Goal: Task Accomplishment & Management: Complete application form

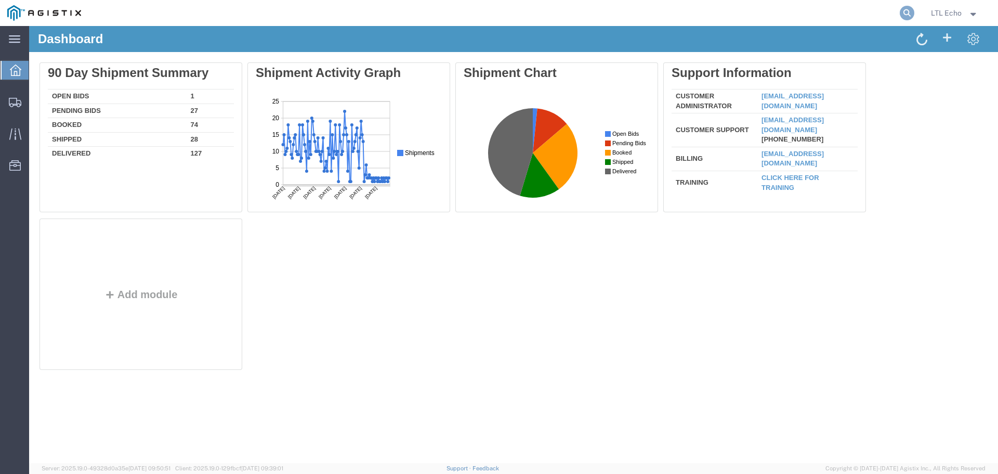
click at [910, 16] on icon at bounding box center [907, 13] width 15 height 15
click at [717, 6] on input "search" at bounding box center [742, 13] width 316 height 25
paste input "56842298"
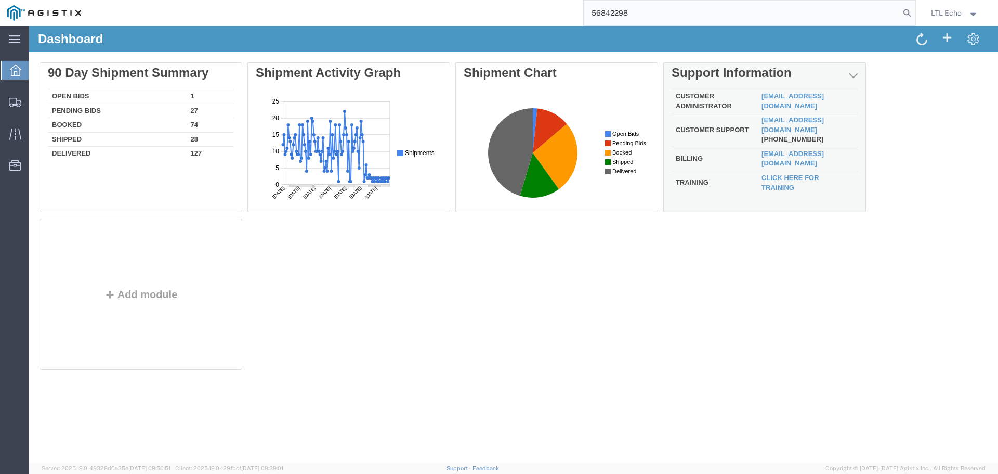
type input "56842298"
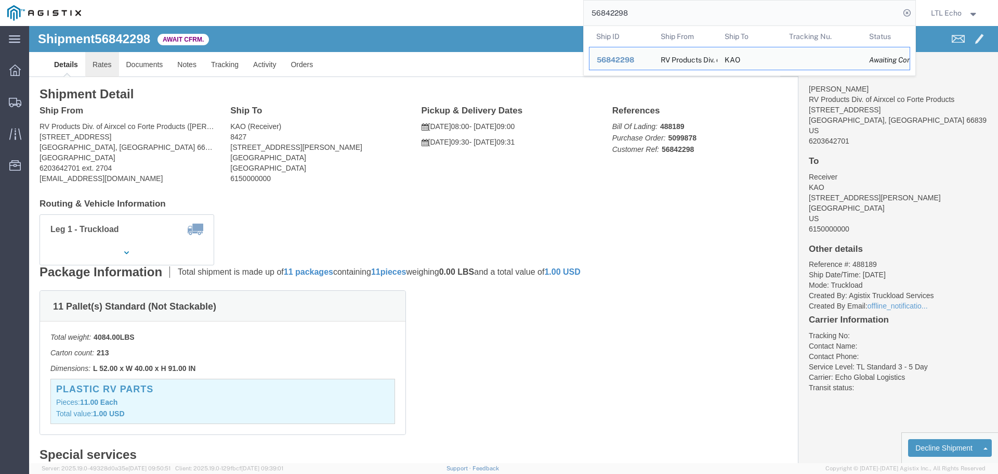
click link "Rates"
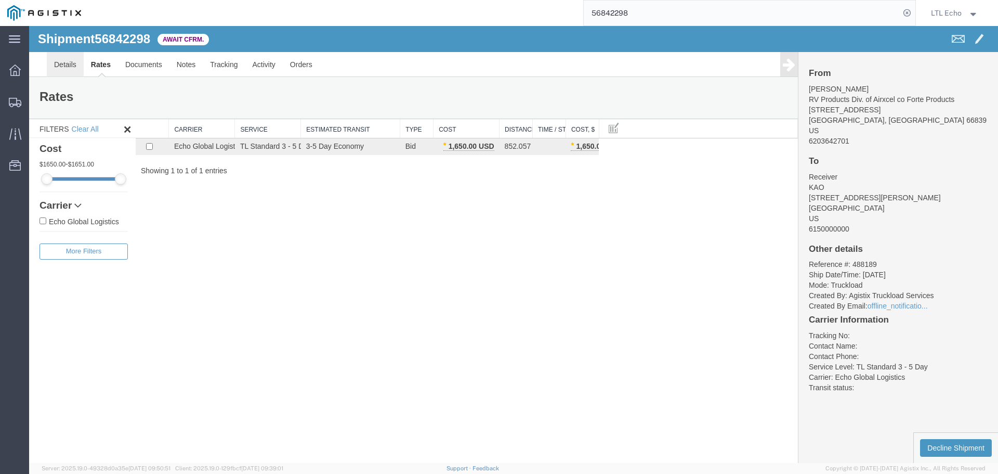
click at [69, 66] on link "Details" at bounding box center [65, 64] width 37 height 25
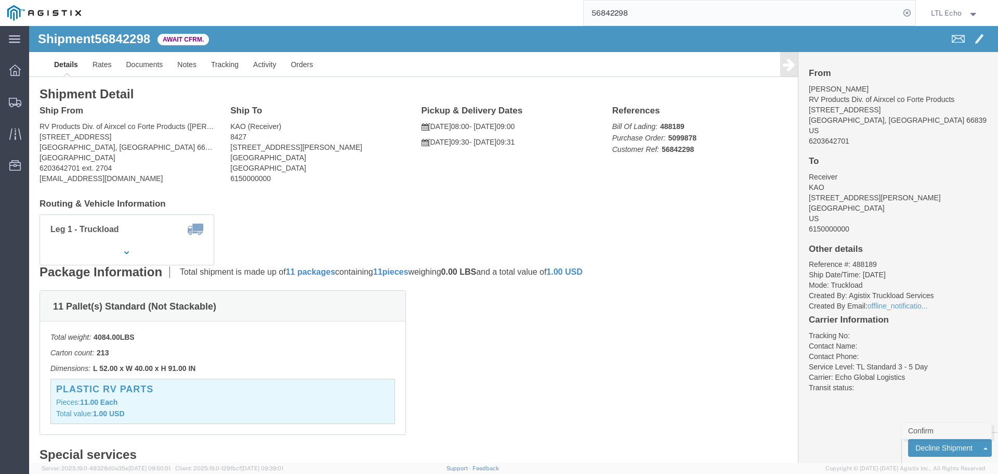
click link "Confirm"
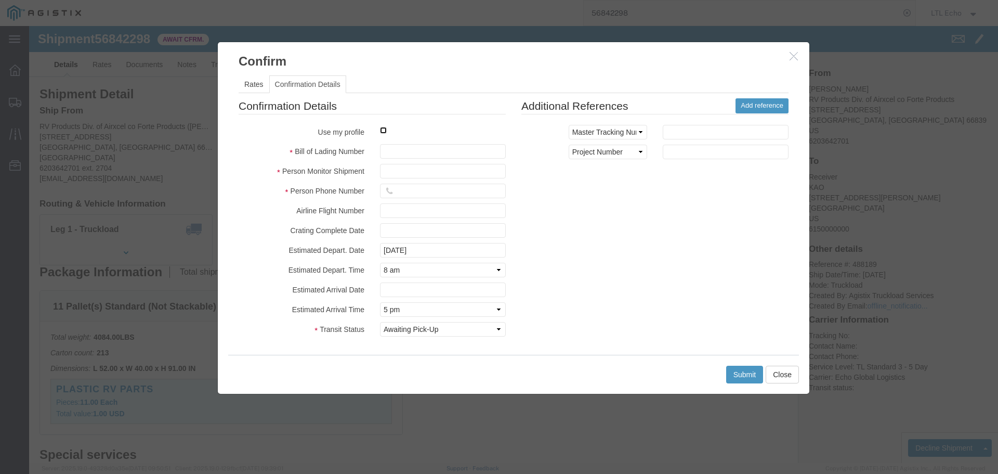
click input "checkbox"
checkbox input "true"
type input "LTL Echo"
type input "+ 8005116111"
click input "text"
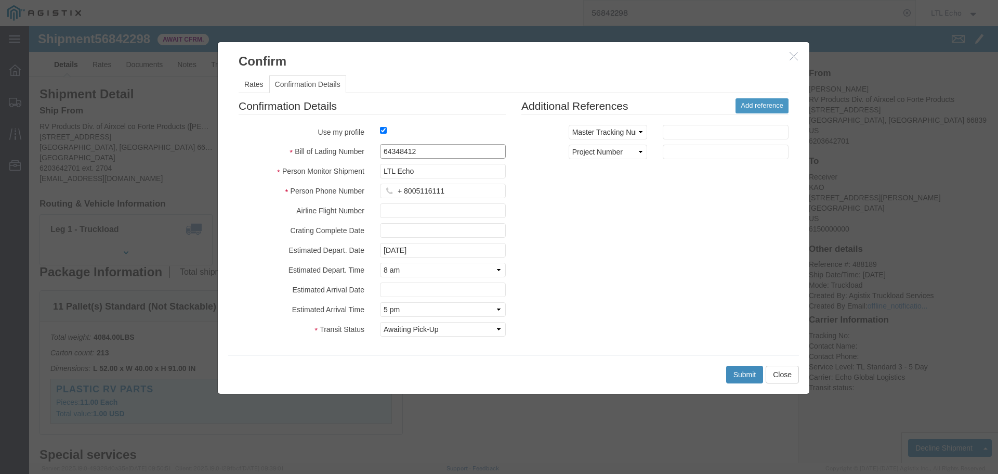
type input "64348412"
click button "Submit"
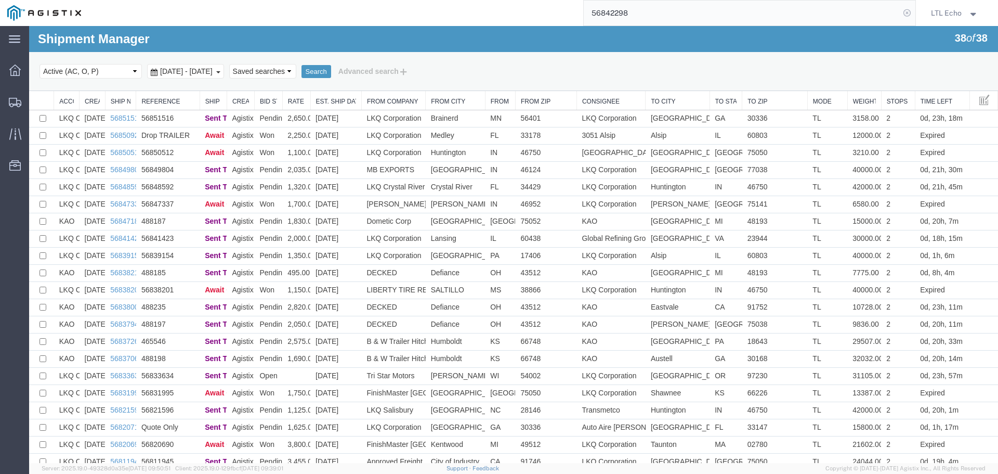
click at [909, 11] on icon at bounding box center [907, 13] width 15 height 15
click at [912, 10] on icon at bounding box center [907, 13] width 15 height 15
click at [742, 8] on input "search" at bounding box center [742, 13] width 316 height 25
paste input "56714123"
type input "56714123"
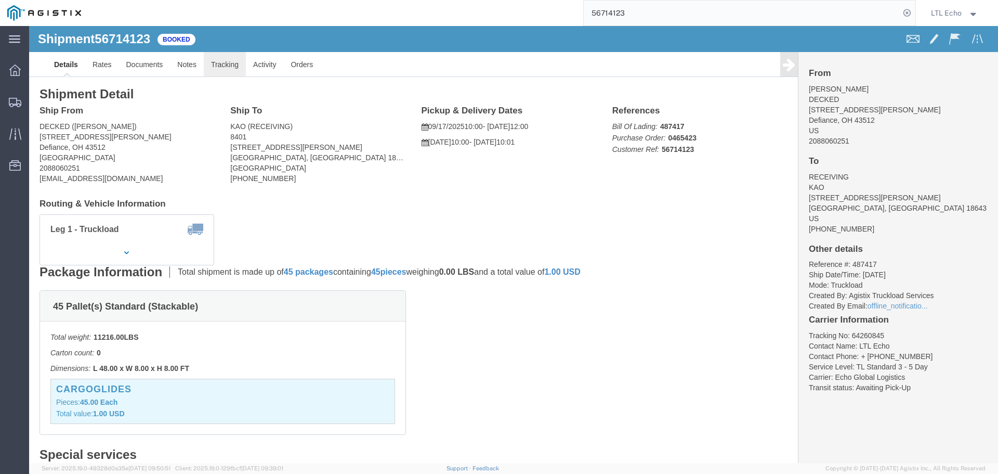
click link "Tracking"
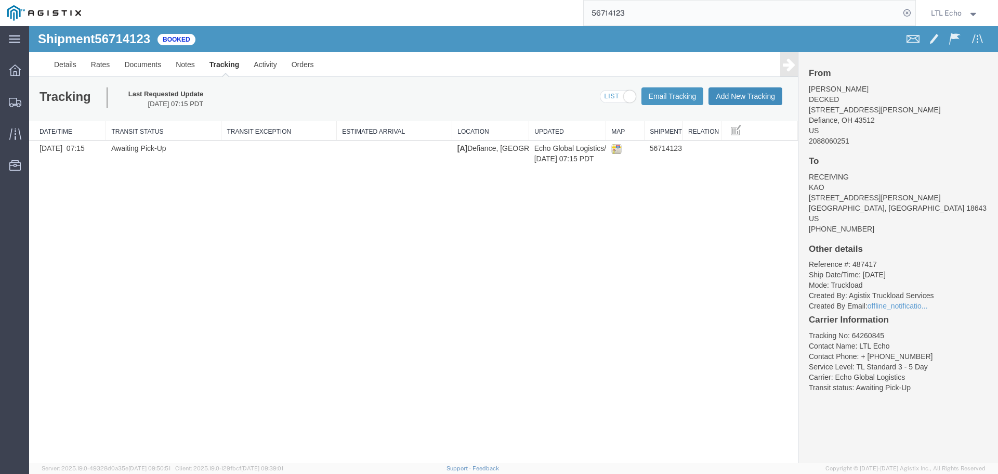
click at [738, 95] on button "Add New Tracking" at bounding box center [746, 96] width 74 height 18
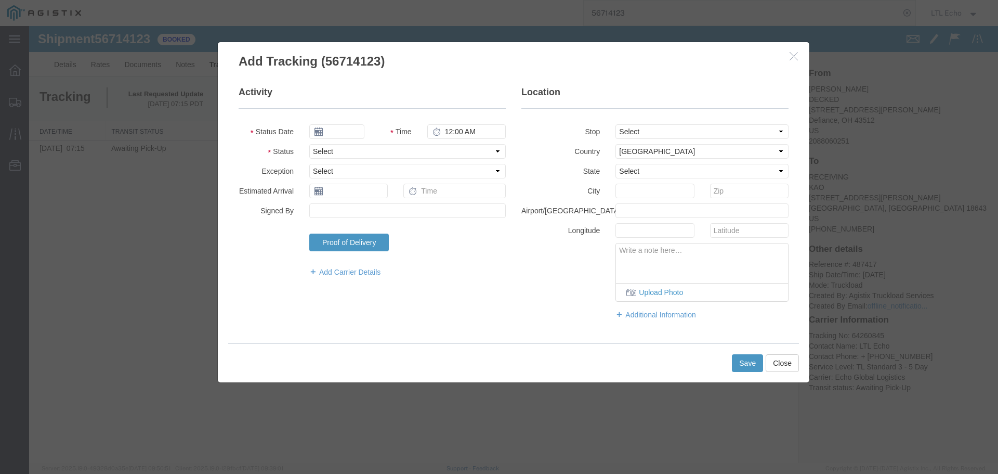
type input "09/17/2025"
type input "2:00 PM"
click at [346, 153] on select "Select Arrival Notice Available Arrival Notice Imported Arrive at Delivery Loca…" at bounding box center [407, 151] width 197 height 15
select select "PICKEDUP"
click at [346, 153] on select "Select Arrival Notice Available Arrival Notice Imported Arrive at Delivery Loca…" at bounding box center [407, 151] width 197 height 15
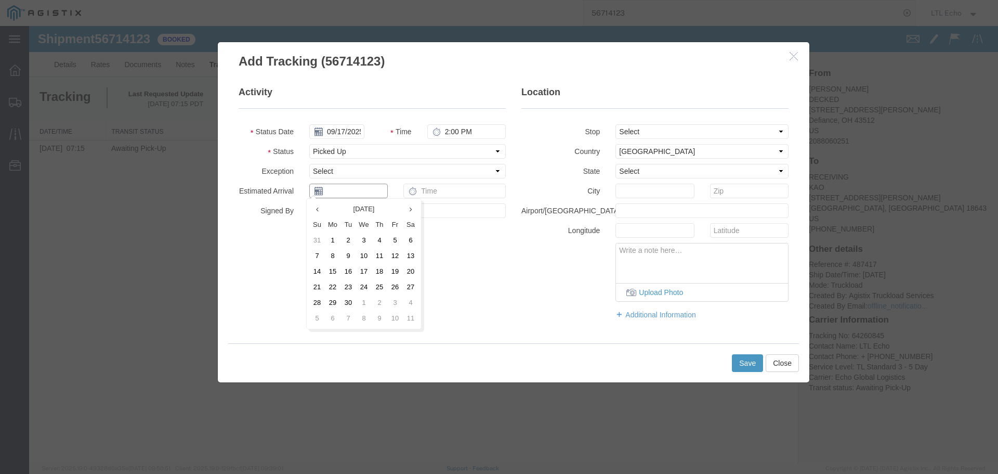
click at [369, 197] on input "text" at bounding box center [348, 191] width 79 height 15
click at [365, 272] on td "17" at bounding box center [364, 272] width 16 height 16
type input "09/17/2025"
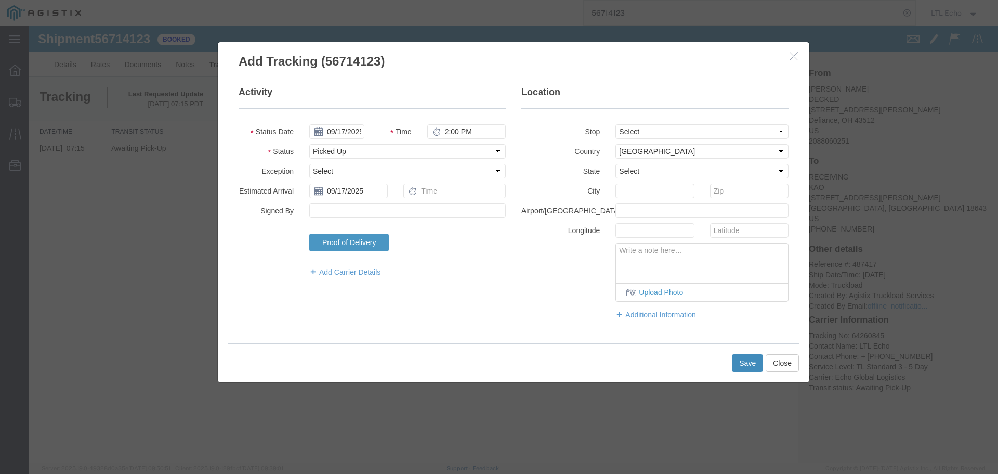
click at [748, 358] on button "Save" at bounding box center [747, 363] width 31 height 18
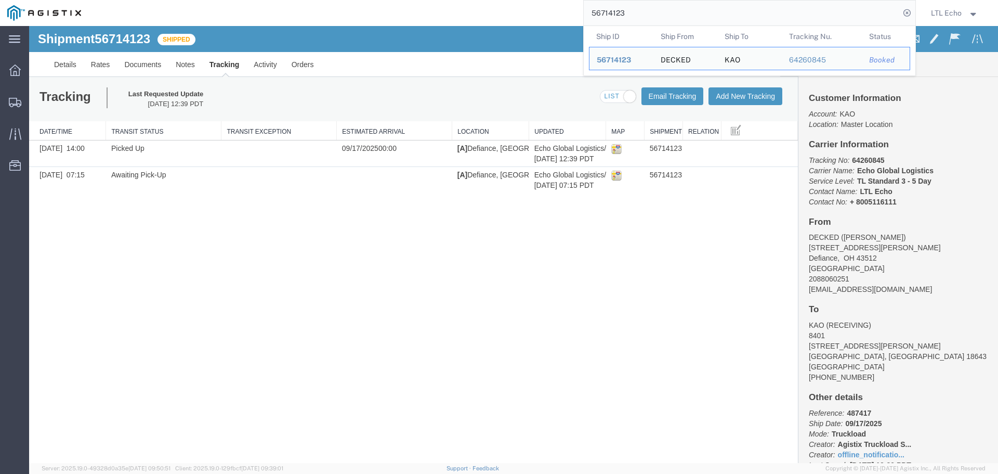
click at [618, 14] on input "56714123" at bounding box center [742, 13] width 316 height 25
paste input "8414"
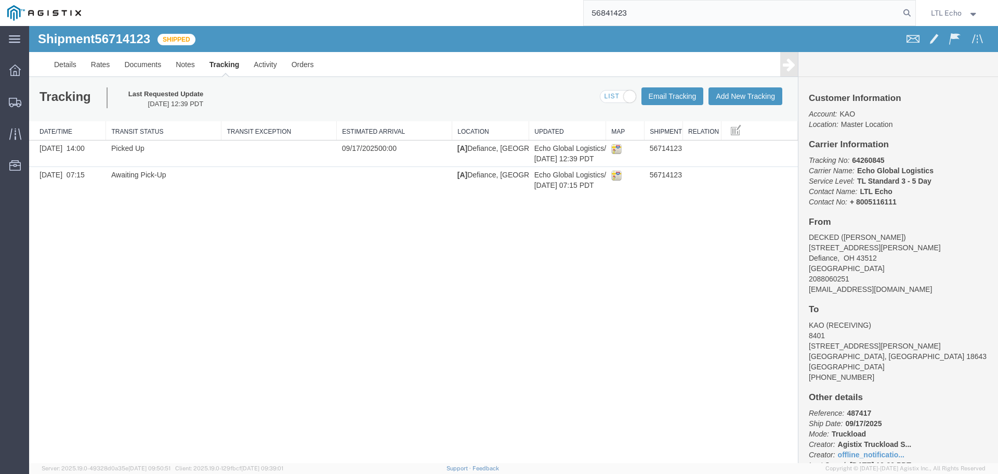
type input "56841423"
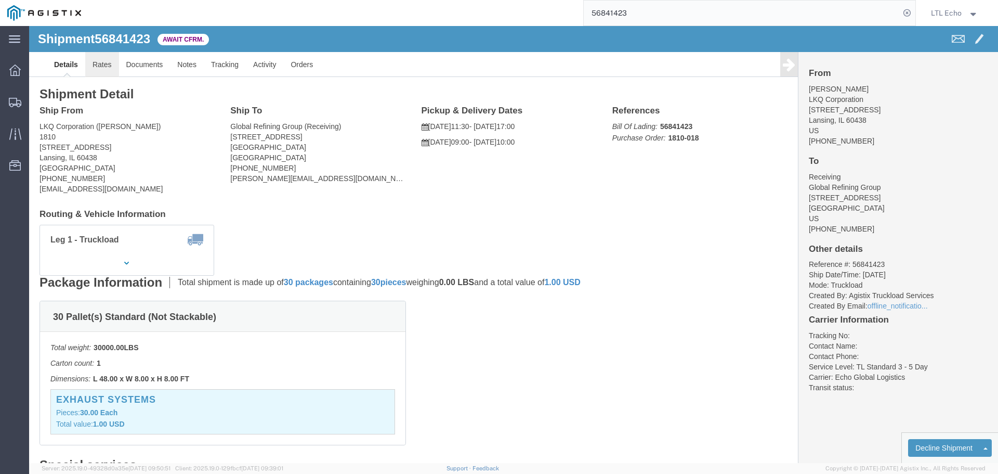
click link "Rates"
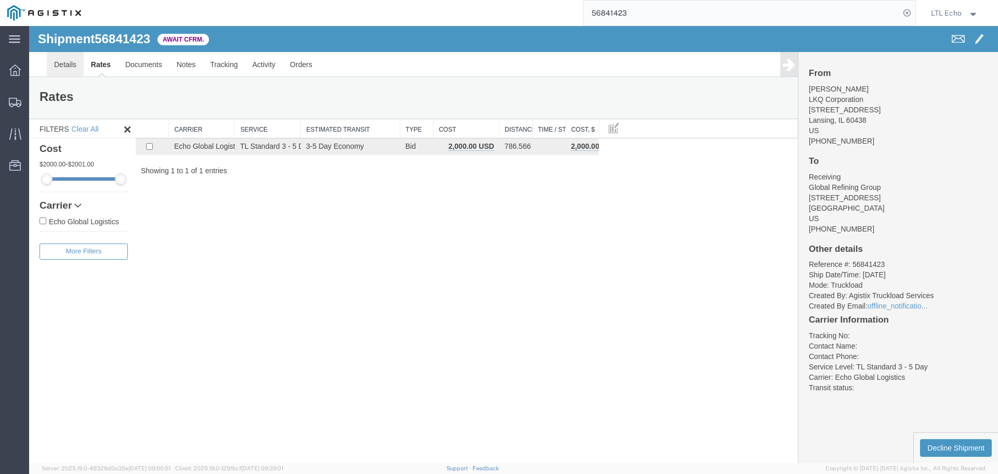
click at [61, 67] on link "Details" at bounding box center [65, 64] width 37 height 25
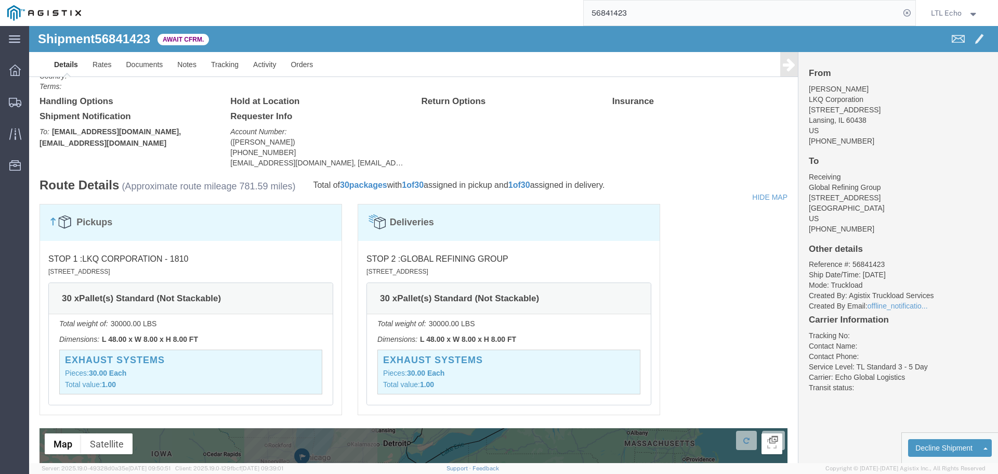
scroll to position [297, 0]
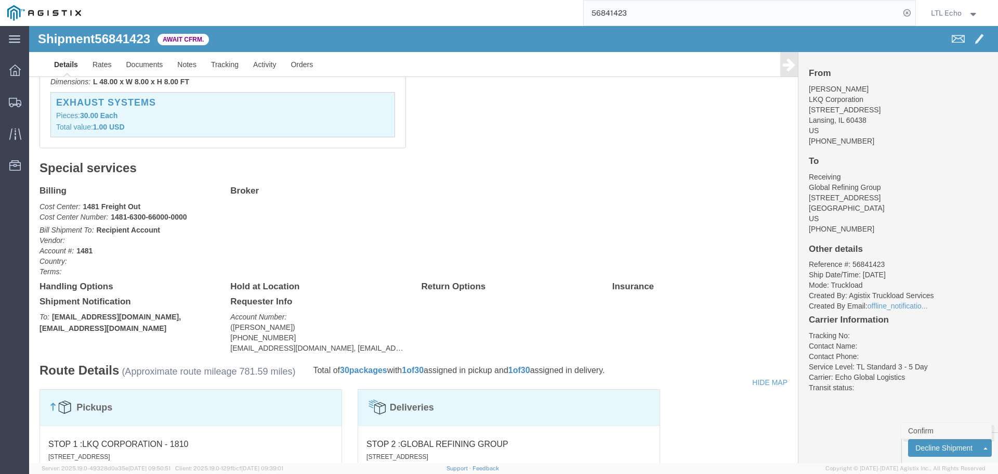
click link "Confirm"
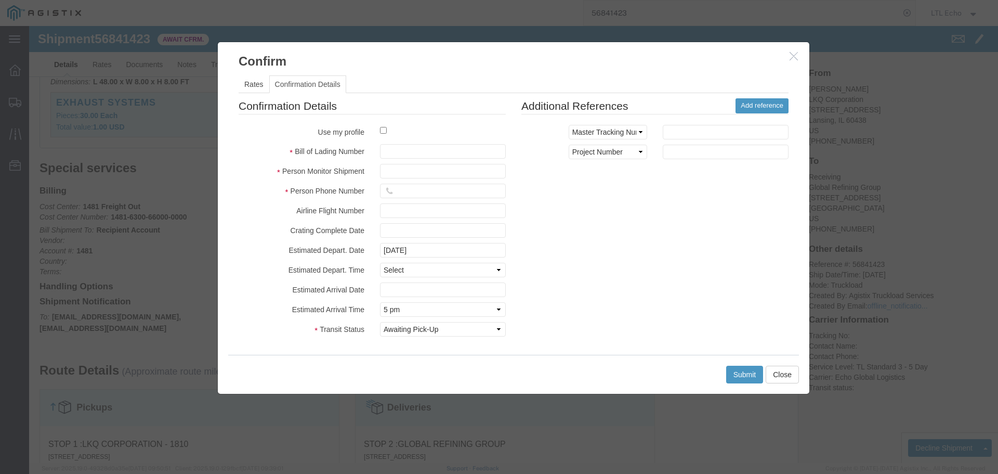
click div
click input "checkbox"
checkbox input "true"
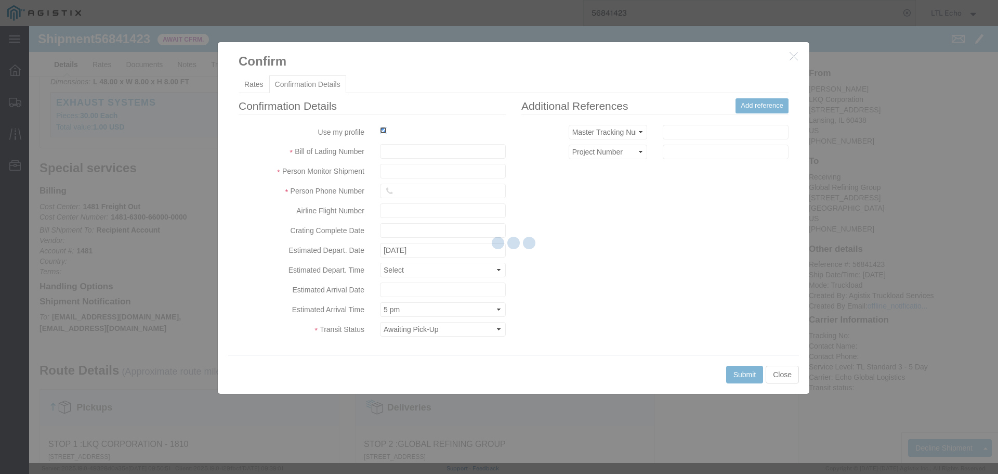
type input "LTL Echo"
type input "+ 8005116111"
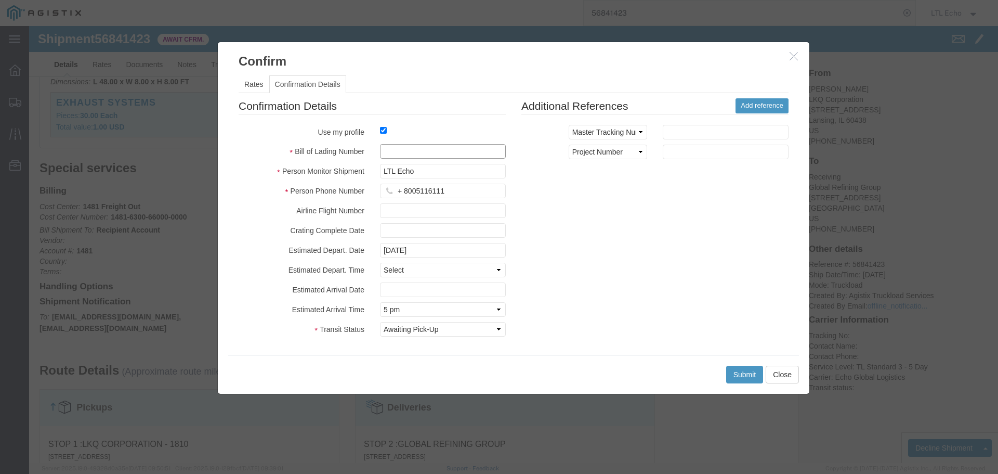
click input "text"
type input "64344478"
click button "Submit"
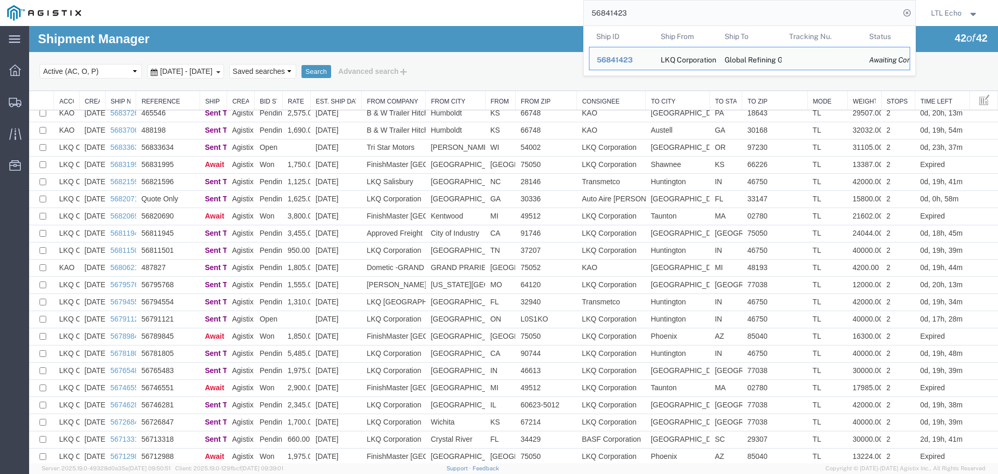
click at [609, 15] on input "56841423" at bounding box center [742, 13] width 316 height 25
paste input "7187"
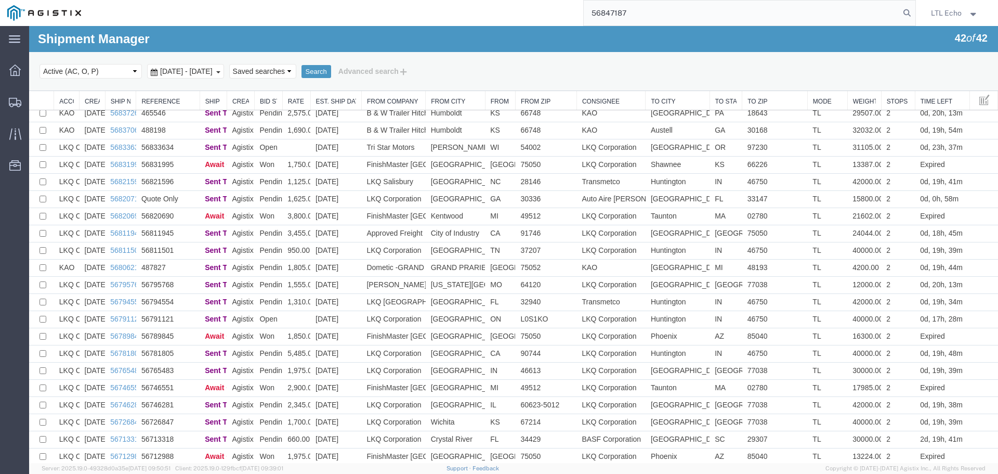
type input "56847187"
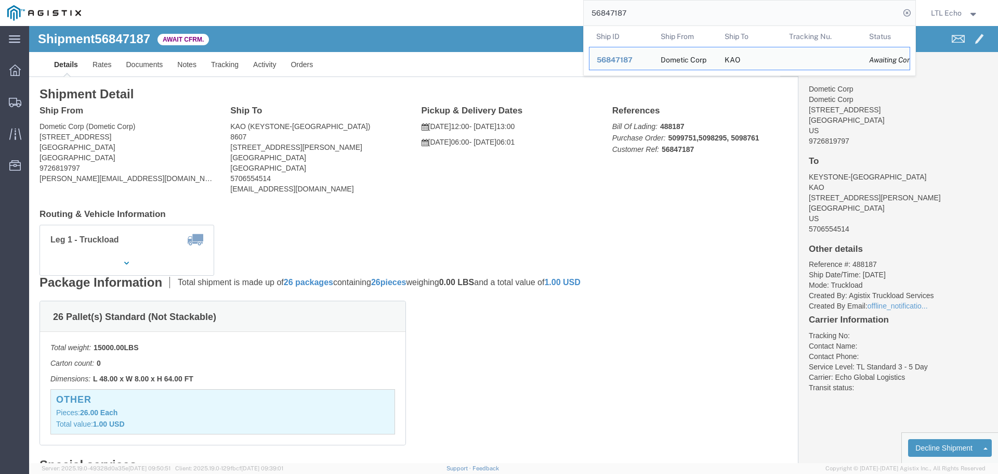
click b "488187"
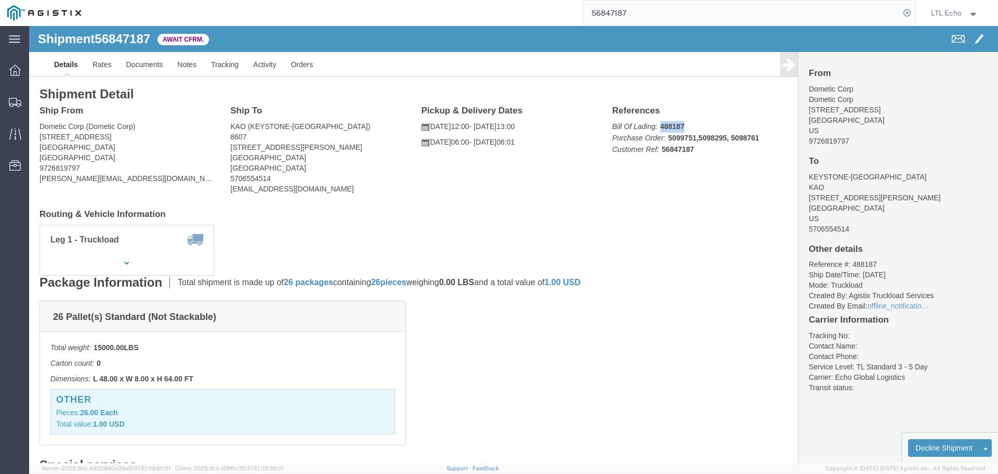
copy b "488187"
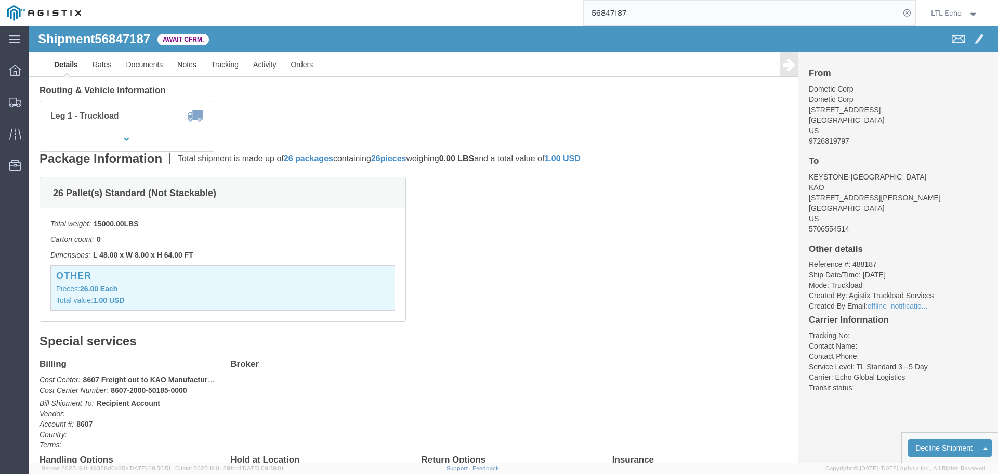
scroll to position [260, 0]
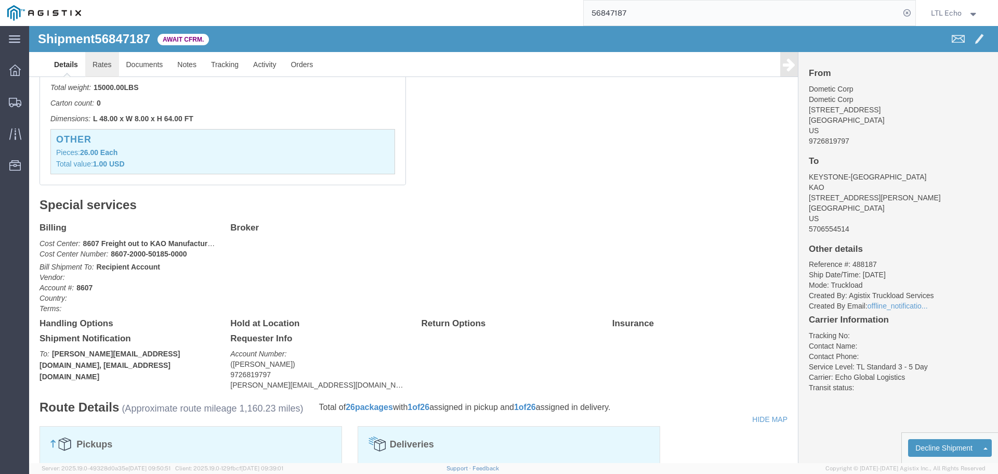
click link "Rates"
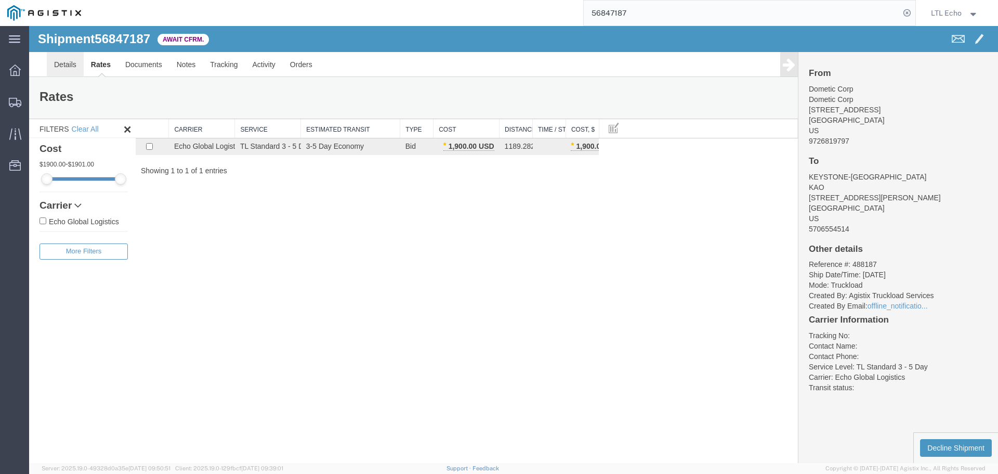
click at [64, 68] on link "Details" at bounding box center [65, 64] width 37 height 25
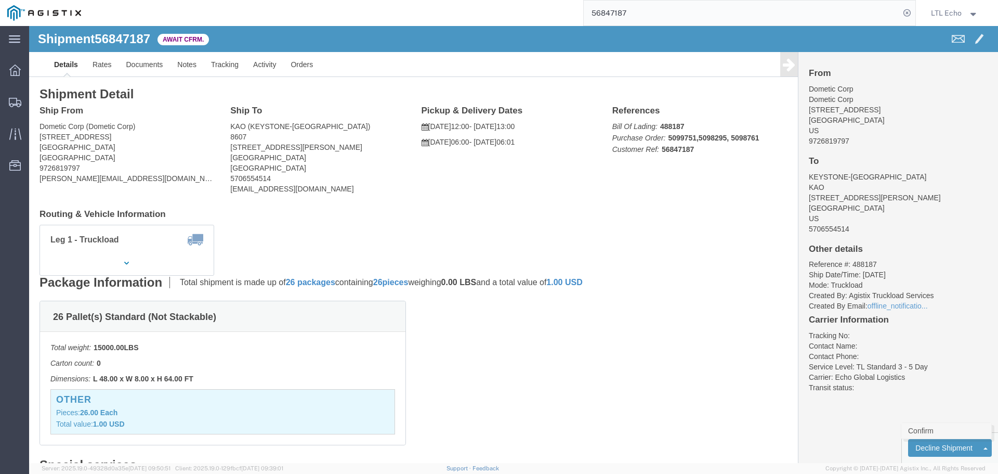
click link "Confirm"
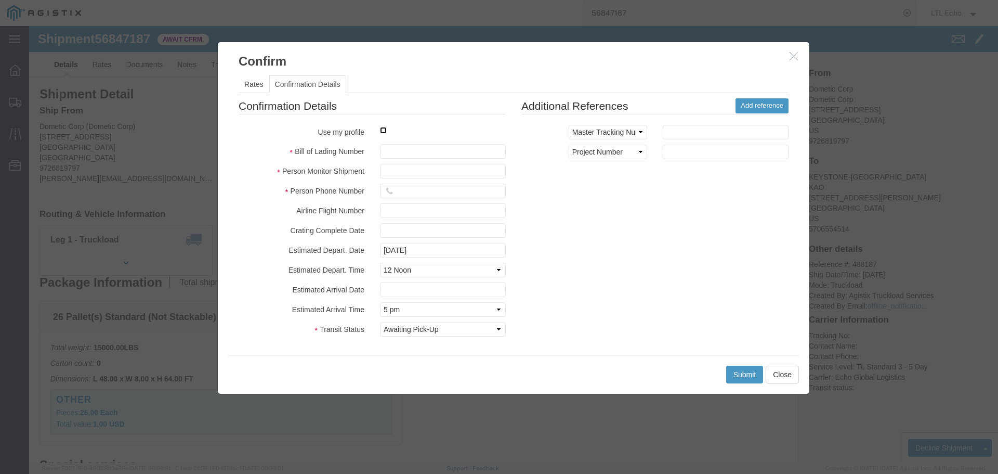
click input "checkbox"
checkbox input "true"
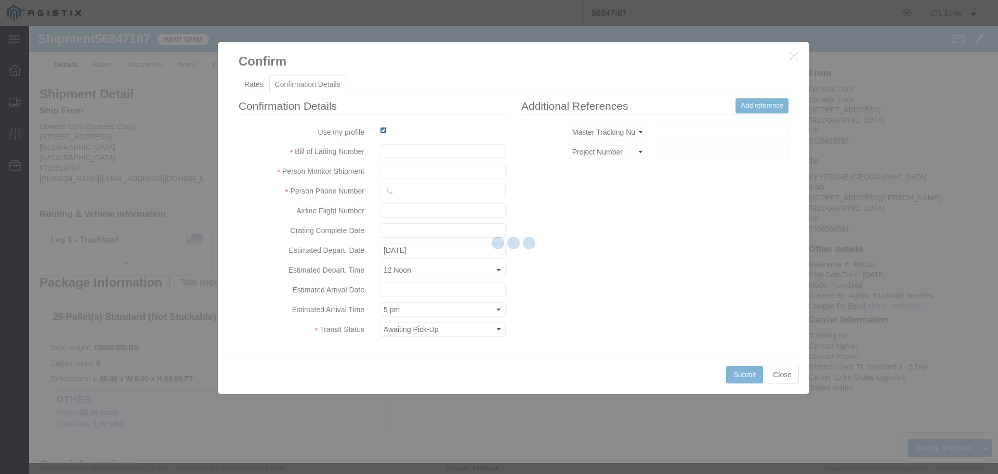
type input "LTL Echo"
type input "+ 8005116111"
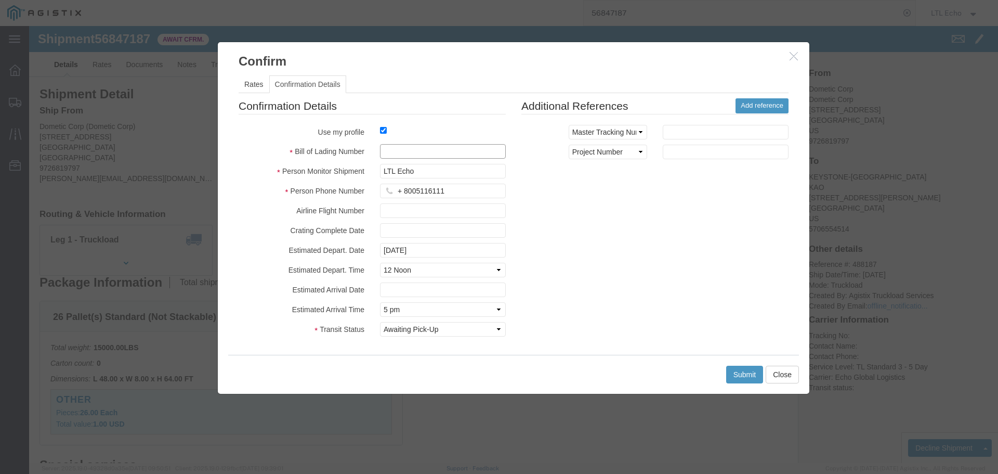
click input "text"
type input "64344522"
click div "Submit Close"
click button "Submit"
